Goal: Task Accomplishment & Management: Use online tool/utility

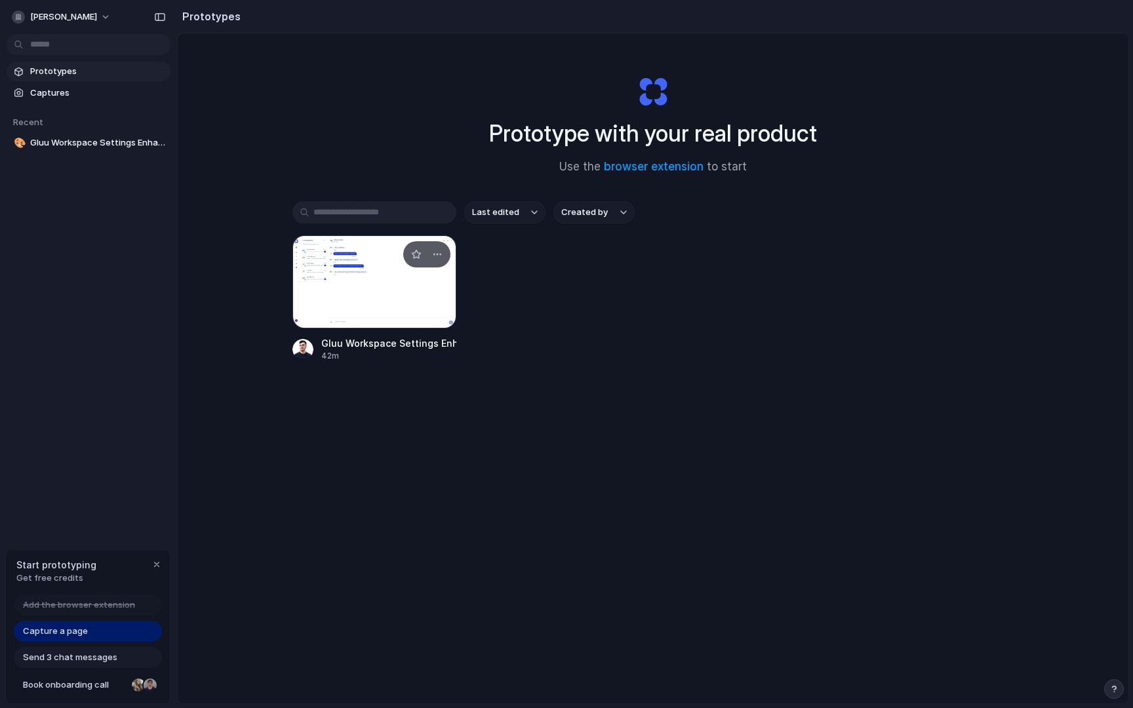
click at [405, 305] on div at bounding box center [374, 281] width 164 height 93
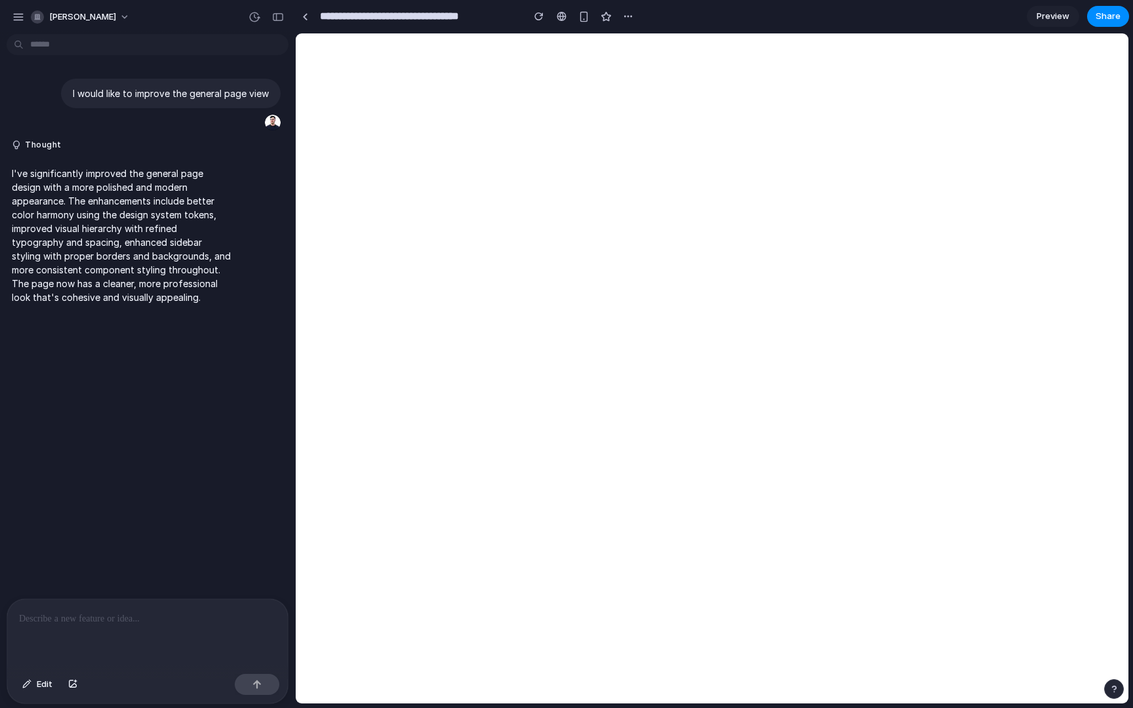
click at [219, 648] on div at bounding box center [147, 634] width 281 height 70
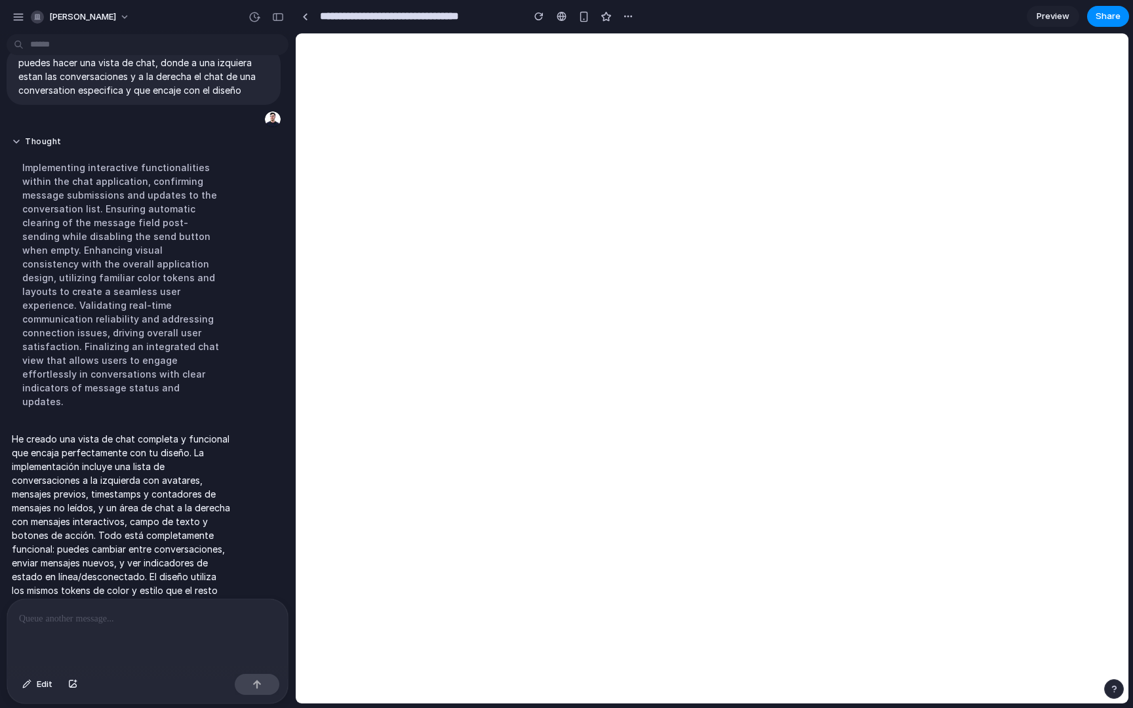
scroll to position [273, 0]
